Goal: Task Accomplishment & Management: Complete application form

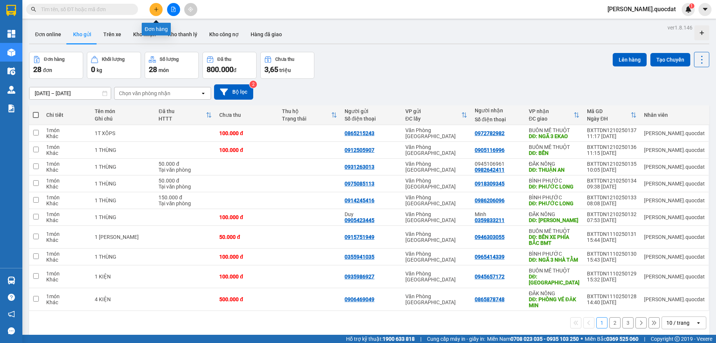
click at [151, 10] on button at bounding box center [156, 9] width 13 height 13
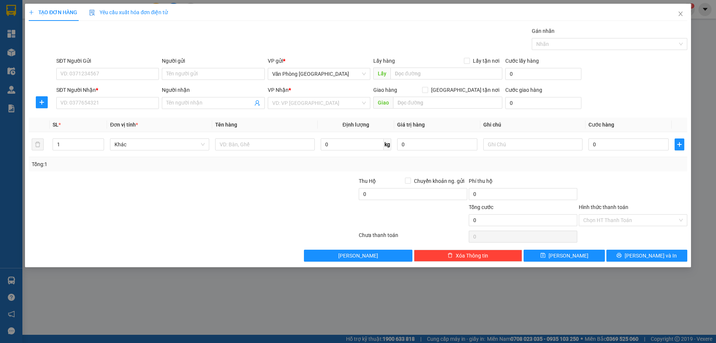
click at [110, 82] on div "SĐT Người Gửi VD: 0371234567" at bounding box center [107, 70] width 103 height 26
click at [109, 74] on input "SĐT Người Gửi" at bounding box center [107, 74] width 103 height 12
type input "0975310284"
click at [108, 94] on div "SĐT Người Nhận *" at bounding box center [107, 90] width 103 height 8
click at [108, 97] on input "SĐT Người Nhận *" at bounding box center [107, 103] width 103 height 12
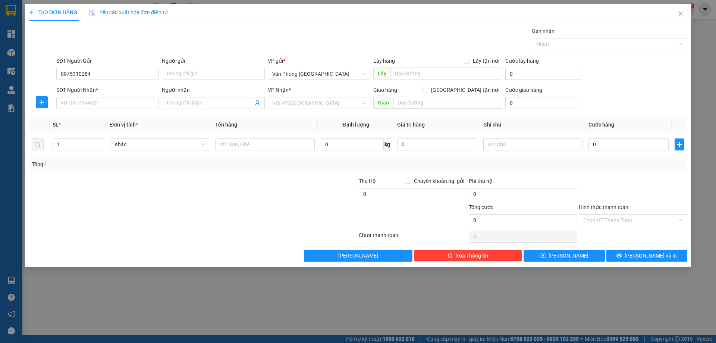
click at [108, 96] on div "SĐT Người Nhận *" at bounding box center [107, 91] width 103 height 11
click at [104, 105] on input "SĐT Người Nhận *" at bounding box center [107, 103] width 103 height 12
click at [320, 101] on input "search" at bounding box center [316, 102] width 88 height 11
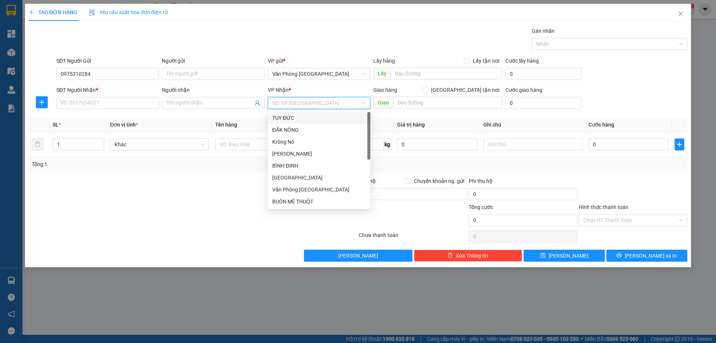
click at [297, 112] on div "TUY ĐỨC" at bounding box center [319, 118] width 103 height 12
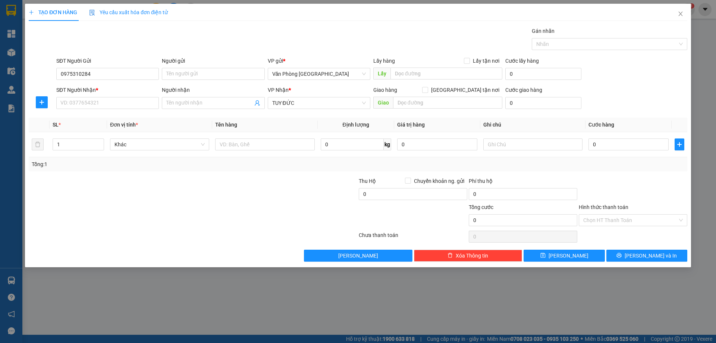
click at [120, 109] on div "SĐT Người Nhận * VD: 0377654321" at bounding box center [107, 99] width 103 height 26
click at [120, 100] on input "SĐT Người Nhận *" at bounding box center [107, 103] width 103 height 12
type input "0971549697"
drag, startPoint x: 262, startPoint y: 136, endPoint x: 257, endPoint y: 141, distance: 6.9
click at [262, 137] on td at bounding box center [264, 144] width 105 height 25
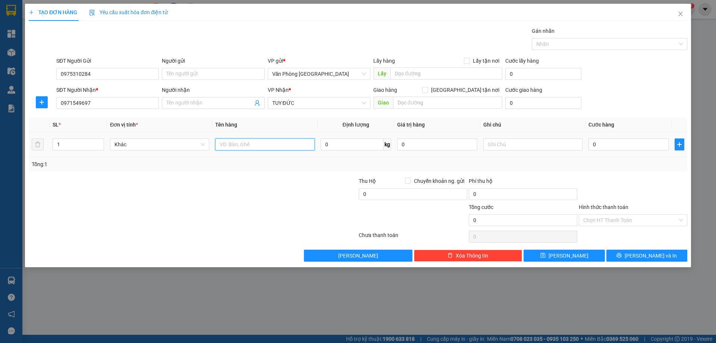
click at [257, 141] on input "text" at bounding box center [264, 144] width 99 height 12
type input "1 THÙNG"
drag, startPoint x: 624, startPoint y: 143, endPoint x: 601, endPoint y: 137, distance: 23.8
click at [623, 143] on input "0" at bounding box center [628, 144] width 80 height 12
type input "1"
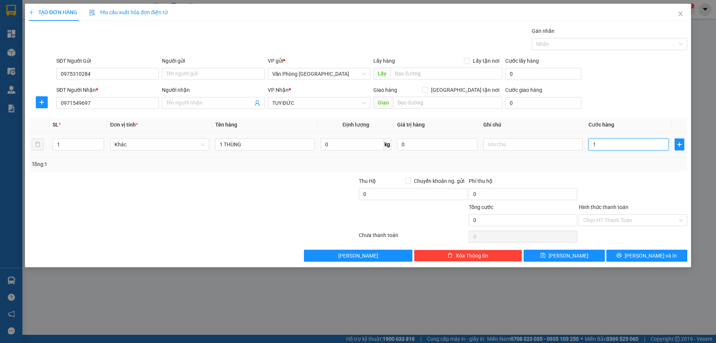
type input "1"
type input "10"
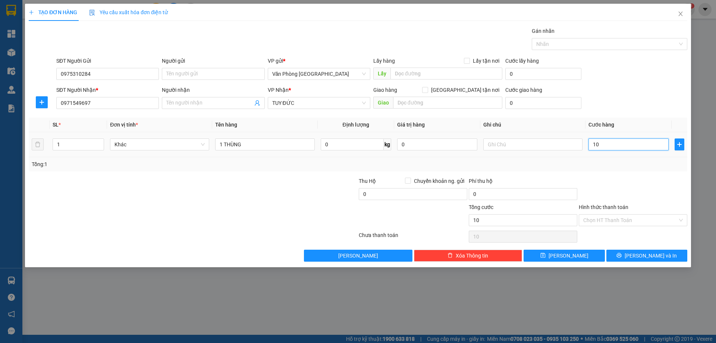
type input "100"
type input "1.000"
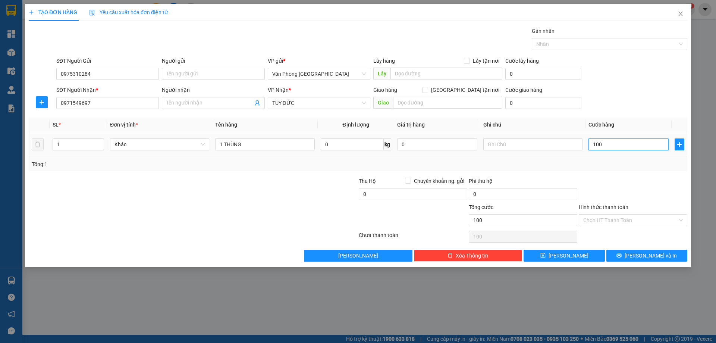
type input "1.000"
type input "10.000"
type input "100.000"
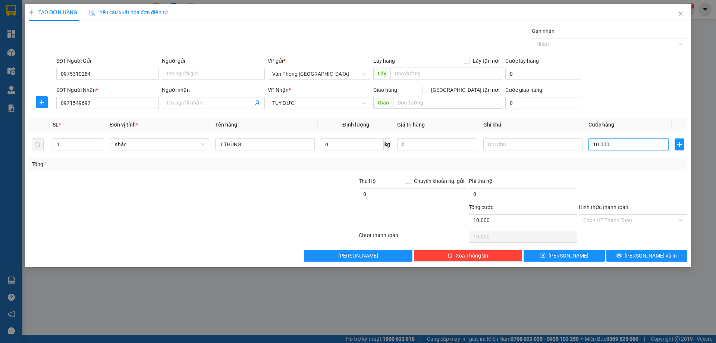
type input "100.000"
drag, startPoint x: 663, startPoint y: 179, endPoint x: 627, endPoint y: 214, distance: 49.6
click at [661, 180] on div at bounding box center [633, 190] width 110 height 26
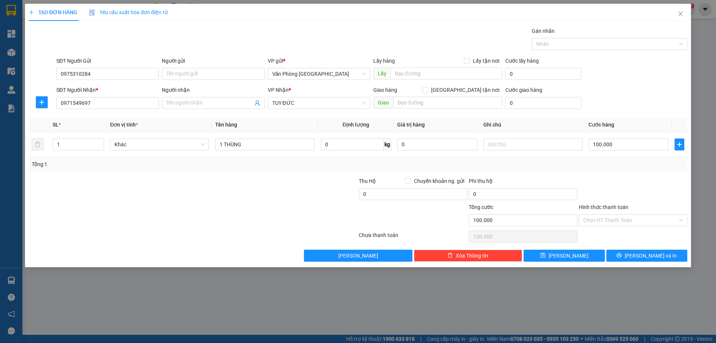
click at [634, 232] on div "Chọn HT Thanh Toán" at bounding box center [633, 236] width 110 height 15
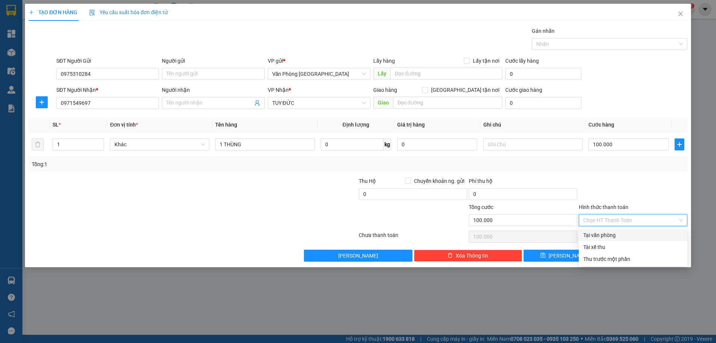
click at [629, 219] on input "Hình thức thanh toán" at bounding box center [630, 219] width 94 height 11
click at [611, 226] on div "Hình thức thanh toán Chọn HT Thanh Toán" at bounding box center [633, 216] width 109 height 26
click at [610, 232] on div "Tại văn phòng" at bounding box center [633, 235] width 100 height 8
type input "0"
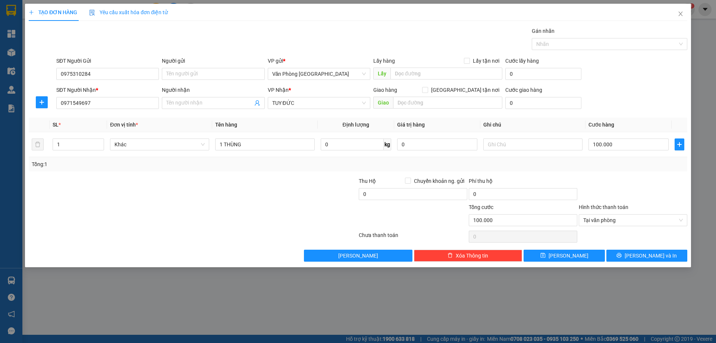
click at [611, 240] on div at bounding box center [633, 236] width 110 height 15
click at [614, 243] on div at bounding box center [633, 236] width 110 height 15
click at [615, 243] on div at bounding box center [633, 236] width 110 height 15
click at [627, 252] on button "[PERSON_NAME] và In" at bounding box center [646, 255] width 81 height 12
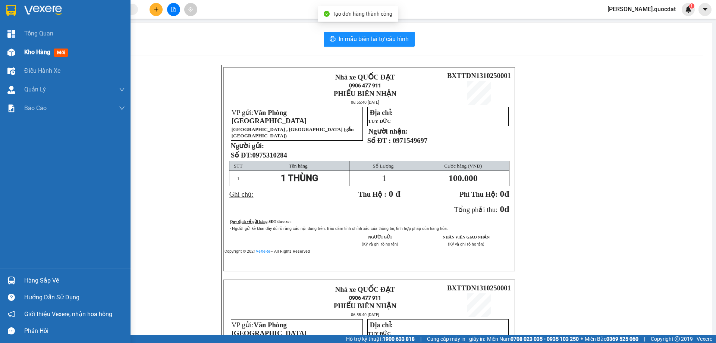
click at [32, 48] on span "Kho hàng" at bounding box center [37, 51] width 26 height 7
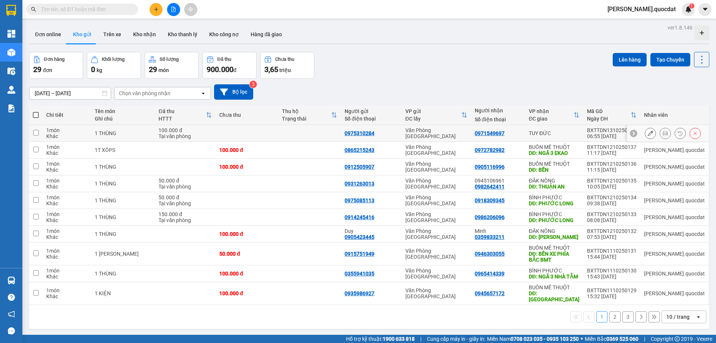
click at [648, 132] on icon at bounding box center [650, 132] width 5 height 5
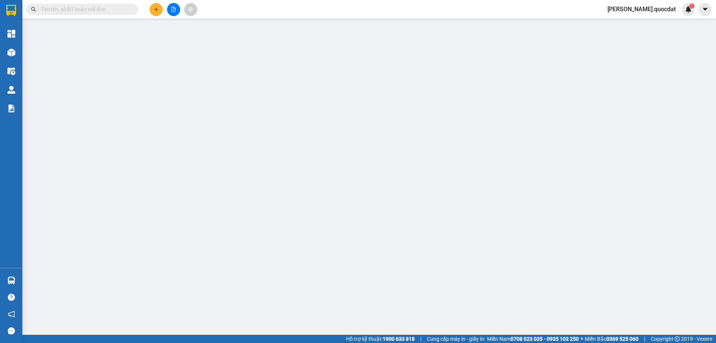
type input "0975310284"
type input "0971549697"
type input "0"
type input "100.000"
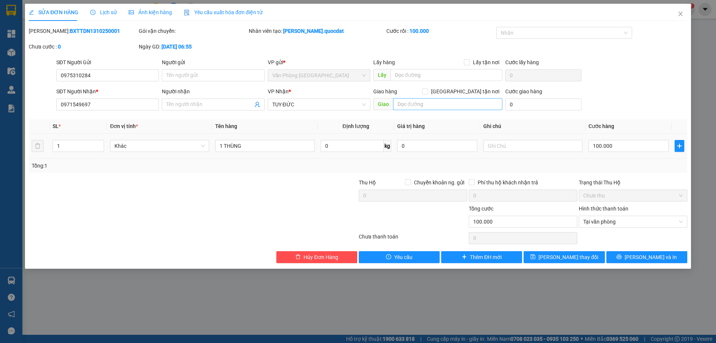
drag, startPoint x: 426, startPoint y: 112, endPoint x: 420, endPoint y: 101, distance: 12.5
click at [425, 112] on div "Giao hàng [GEOGRAPHIC_DATA] tận nơi [GEOGRAPHIC_DATA]" at bounding box center [437, 100] width 129 height 26
click at [420, 101] on input "text" at bounding box center [447, 104] width 109 height 12
type input "TUY ĐỨC"
click at [660, 254] on span "[PERSON_NAME] và In" at bounding box center [651, 257] width 52 height 8
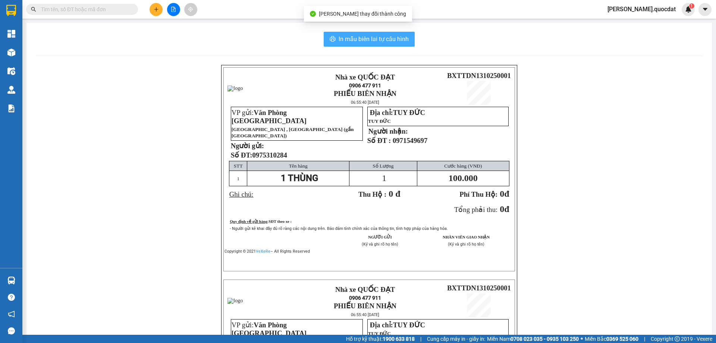
click at [359, 43] on span "In mẫu biên lai tự cấu hình" at bounding box center [374, 38] width 70 height 9
